Goal: Transaction & Acquisition: Purchase product/service

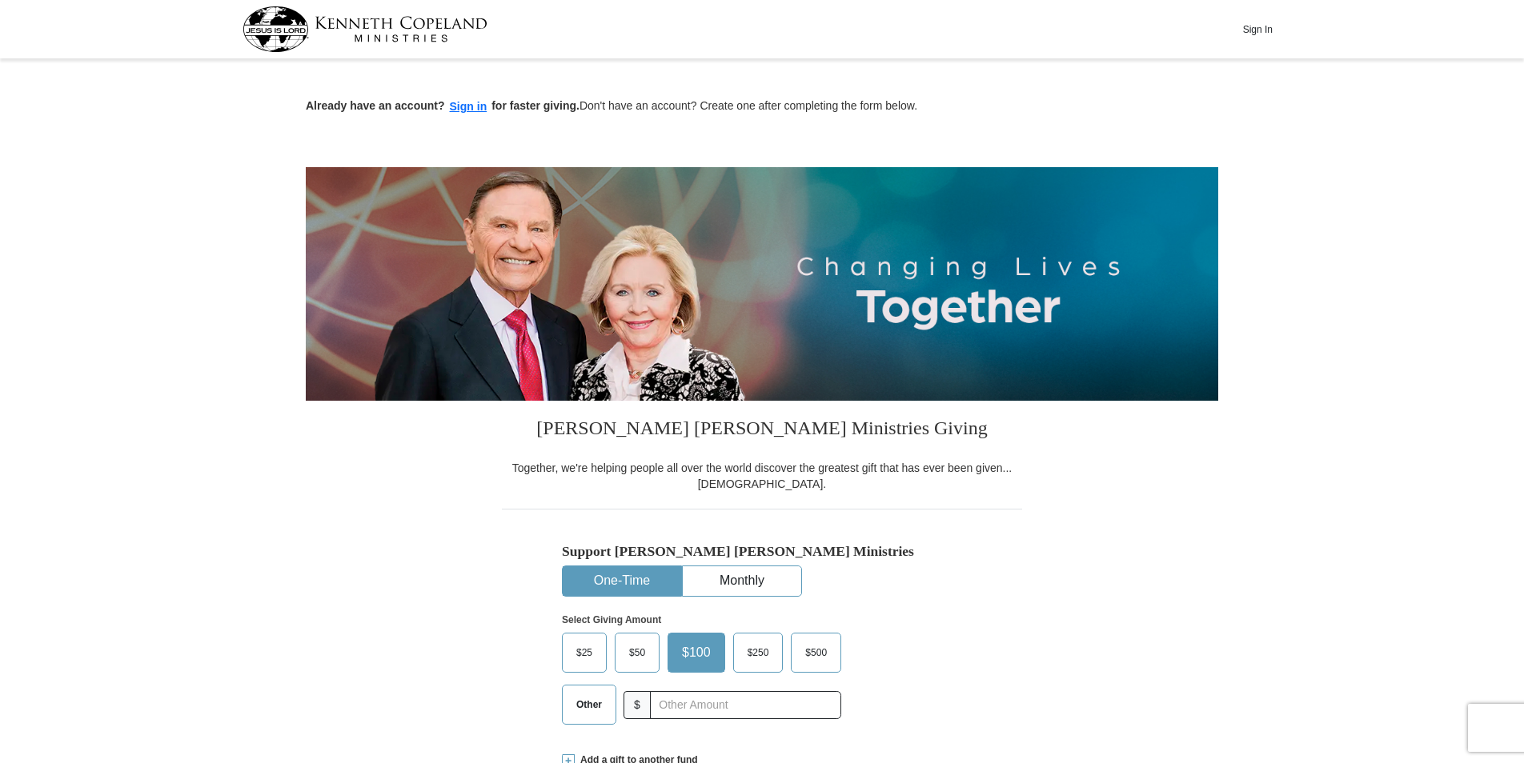
click at [569, 704] on span "Other" at bounding box center [589, 705] width 42 height 24
click at [0, 0] on input "Other" at bounding box center [0, 0] width 0 height 0
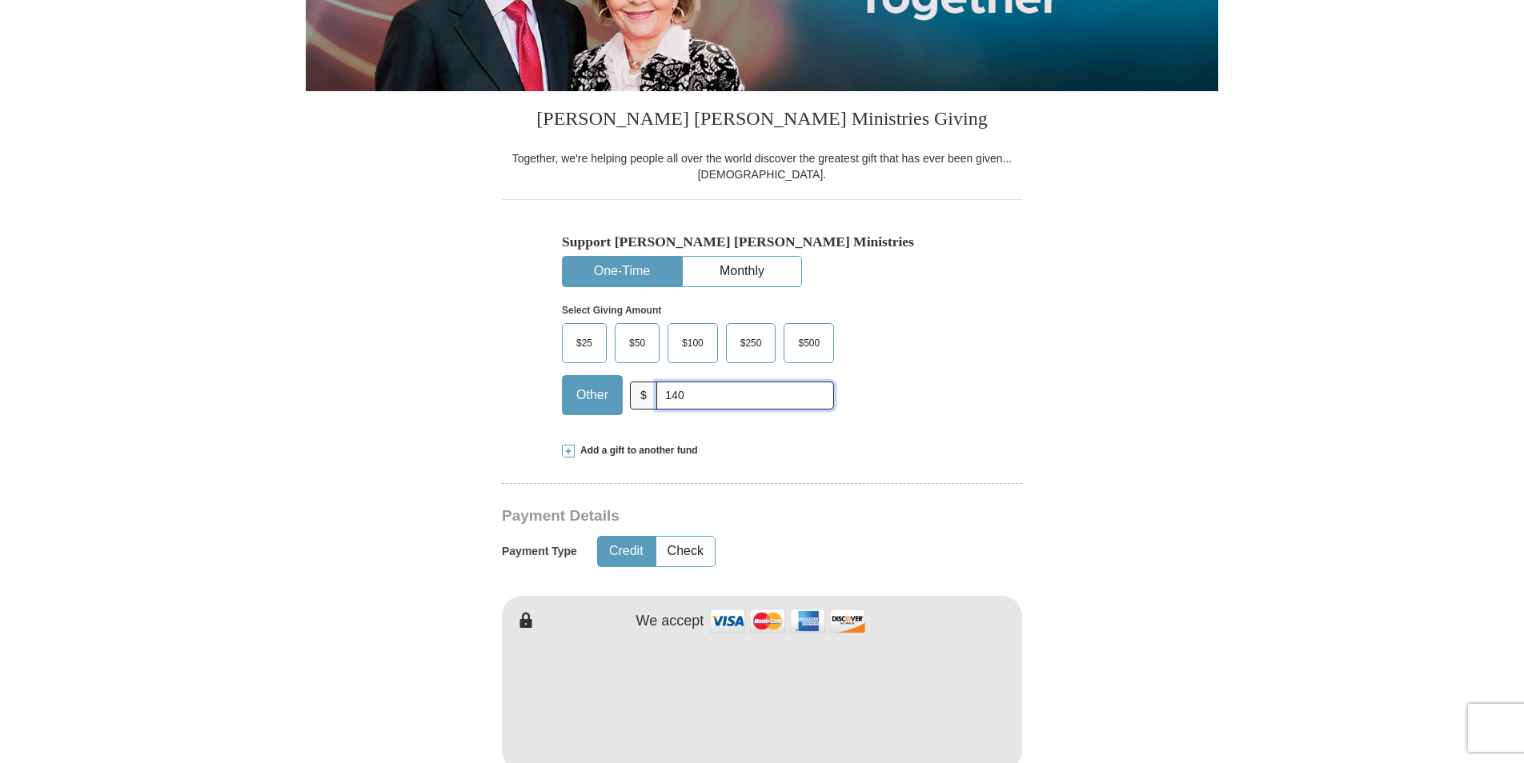
scroll to position [400, 0]
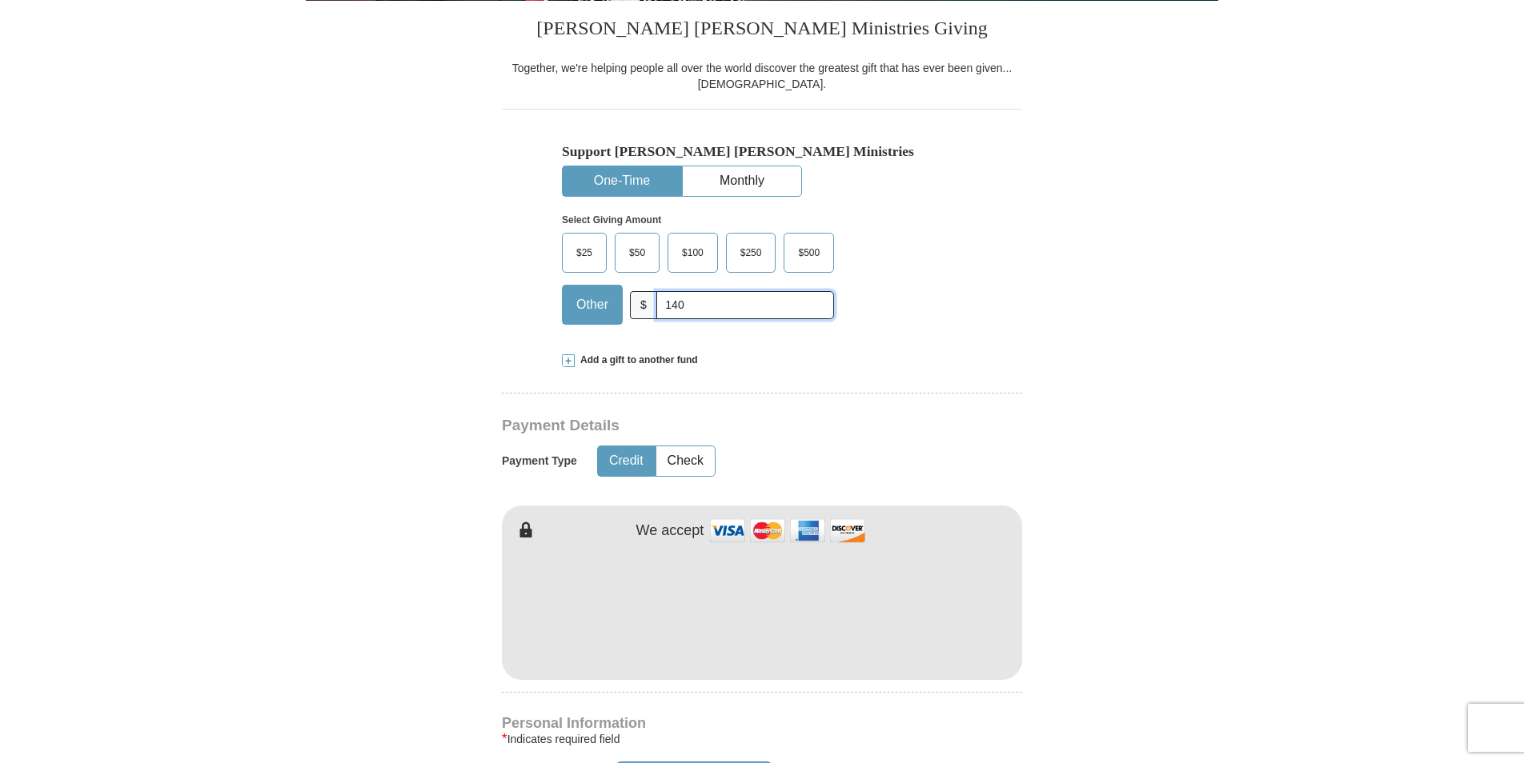
type input "140"
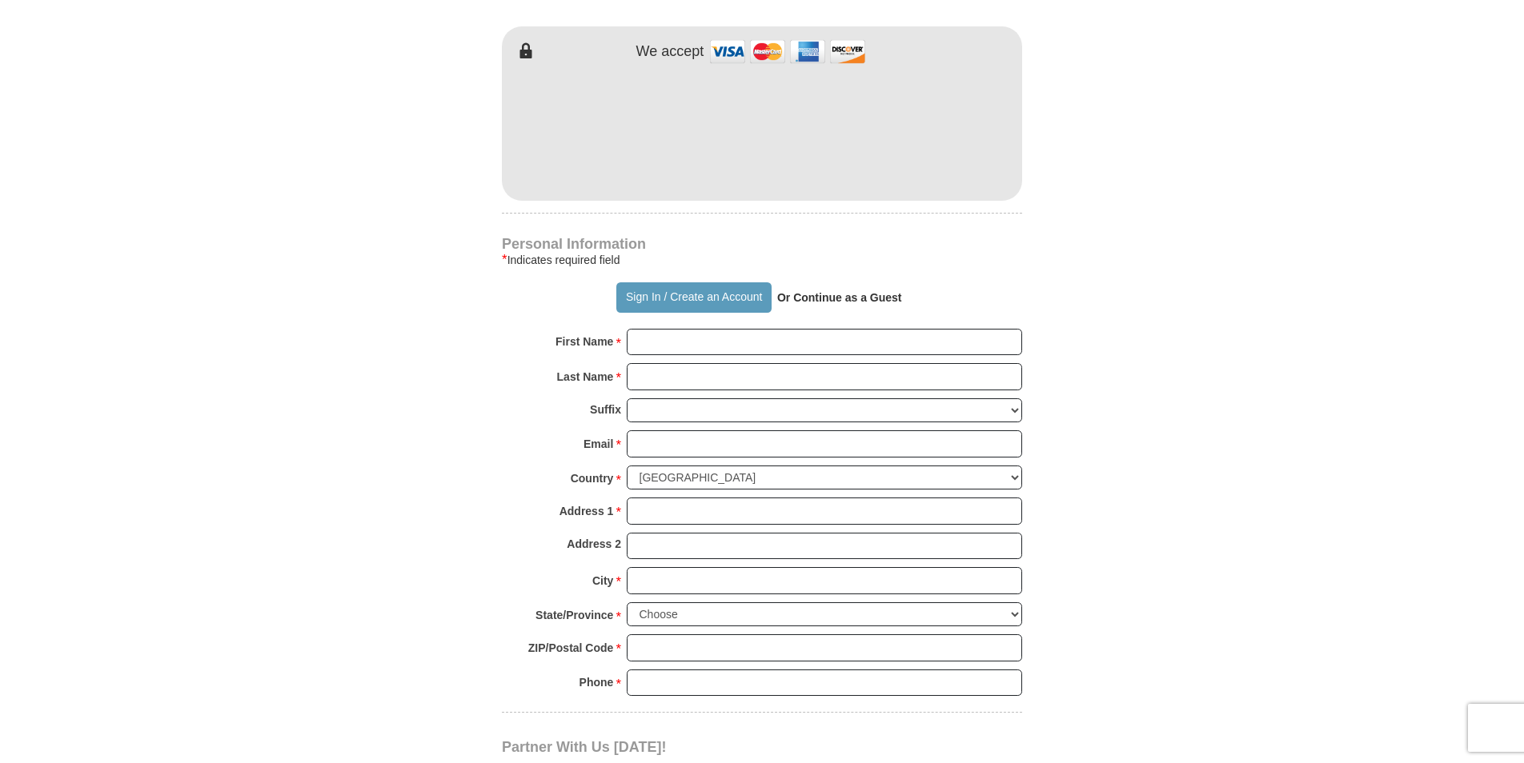
scroll to position [880, 0]
click at [642, 346] on input "First Name *" at bounding box center [824, 341] width 395 height 27
type input "[PERSON_NAME]"
type input "[PERSON_NAME][EMAIL_ADDRESS][DOMAIN_NAME]"
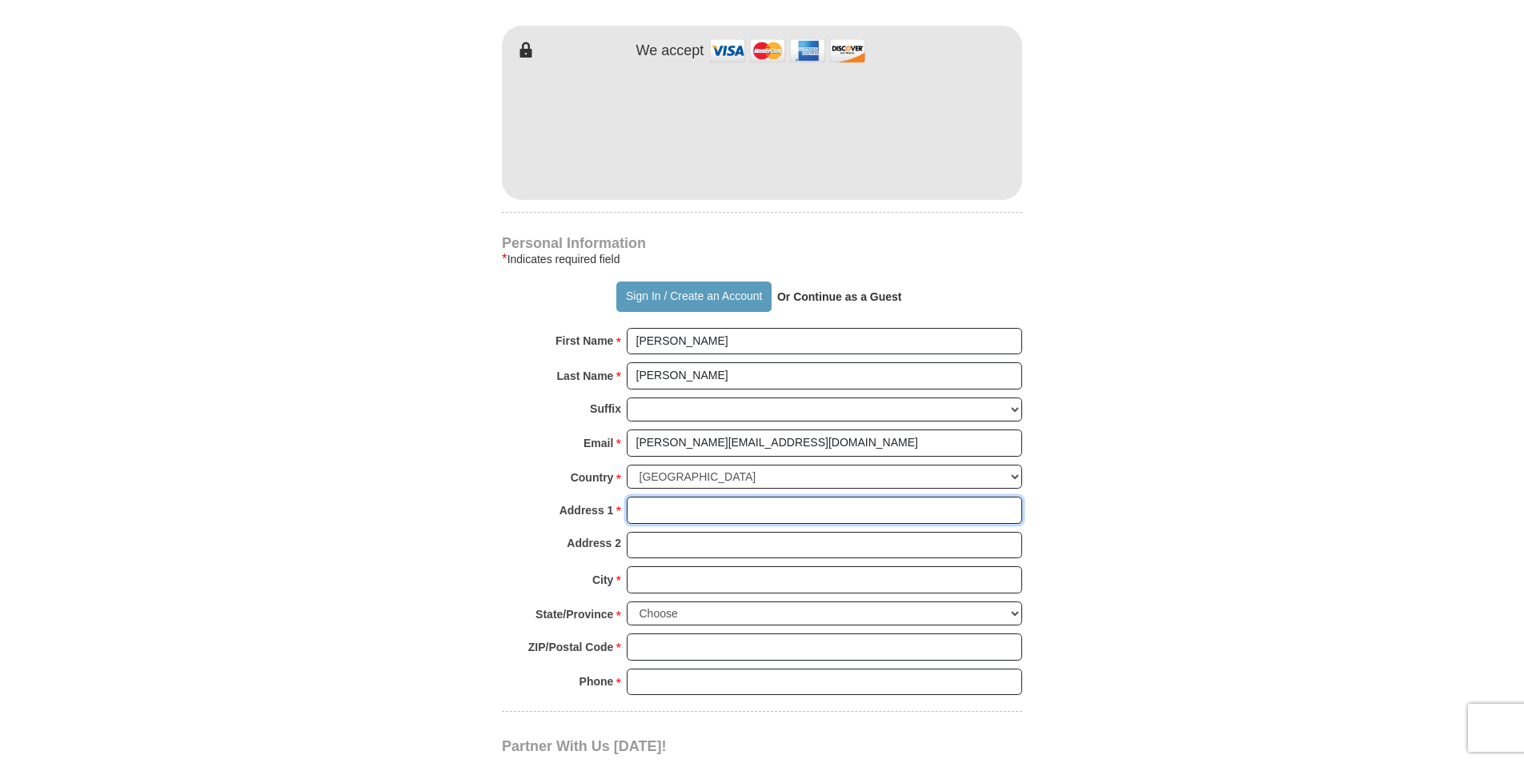
type input "[STREET_ADDRESS]"
type input "[PERSON_NAME][GEOGRAPHIC_DATA]"
select select "MI"
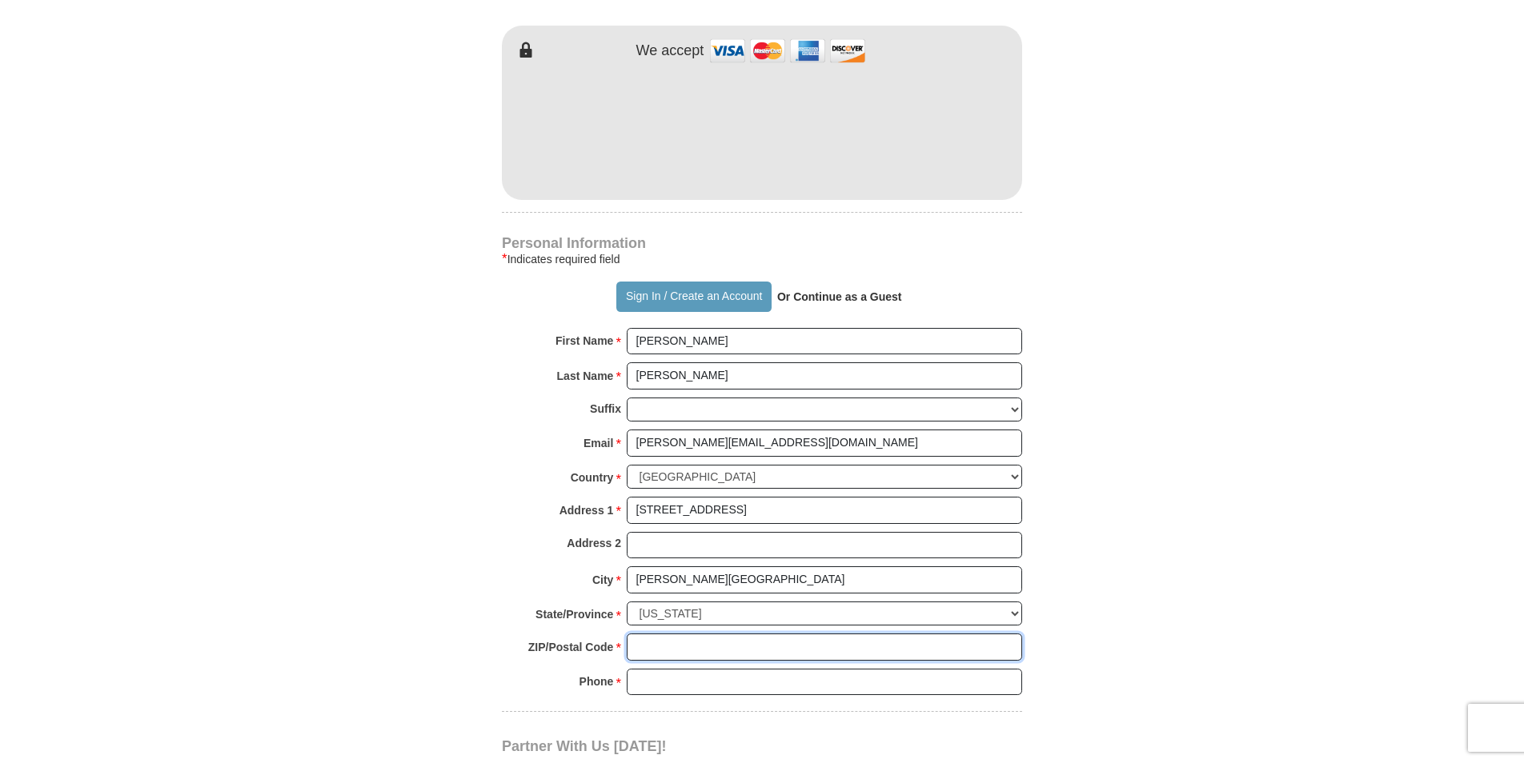
type input "48105"
type input "7347722850"
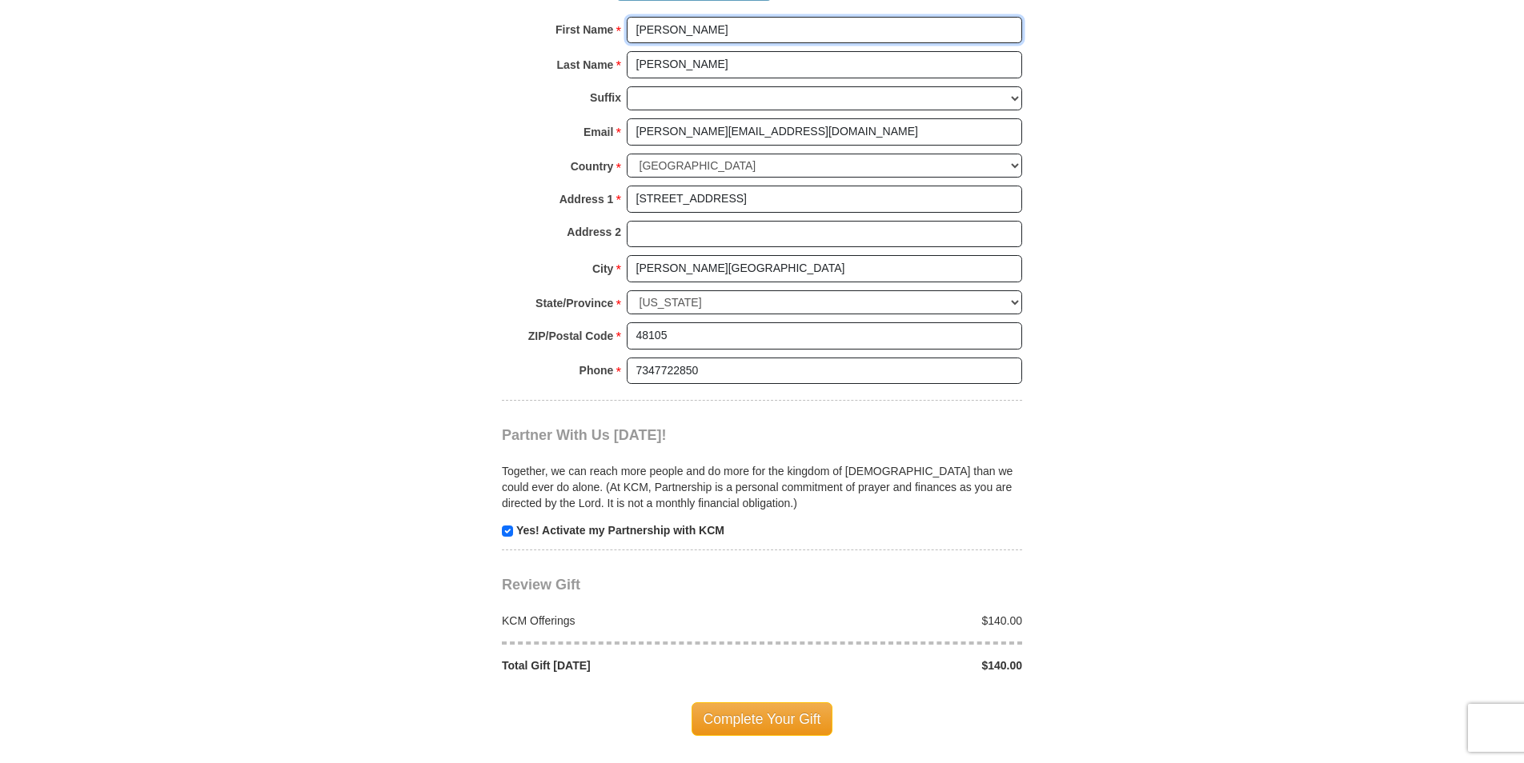
scroll to position [1280, 0]
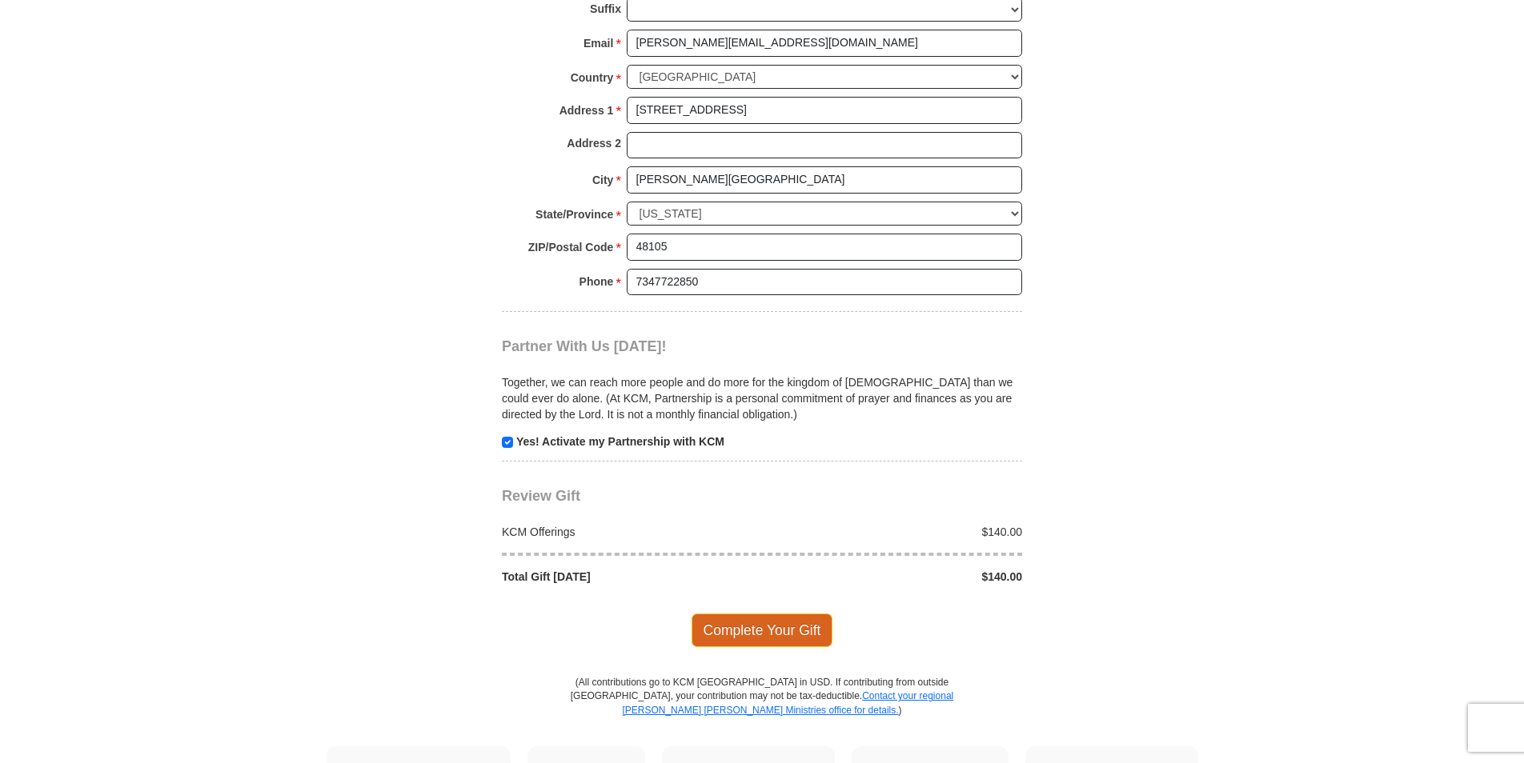
click at [703, 629] on span "Complete Your Gift" at bounding box center [762, 631] width 142 height 34
